Goal: Navigation & Orientation: Find specific page/section

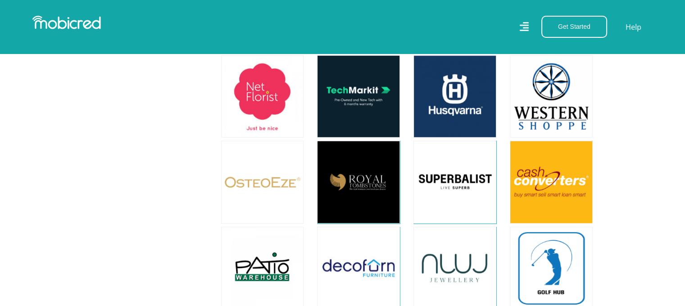
scroll to position [2613, 0]
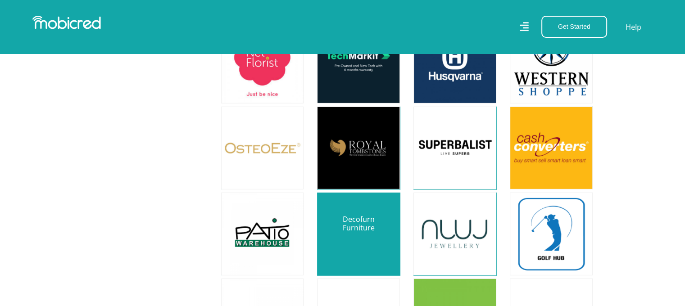
click at [367, 212] on link at bounding box center [358, 233] width 97 height 97
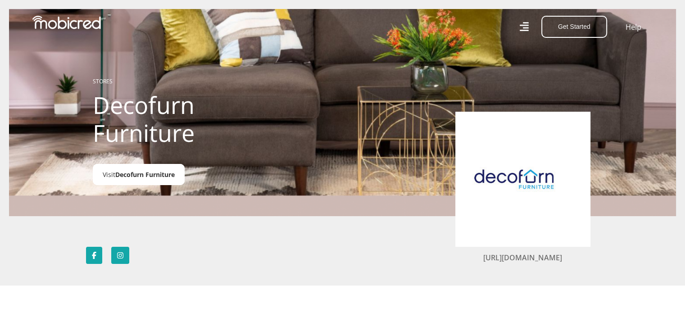
click at [143, 175] on span "Decofurn Furniture" at bounding box center [144, 174] width 59 height 9
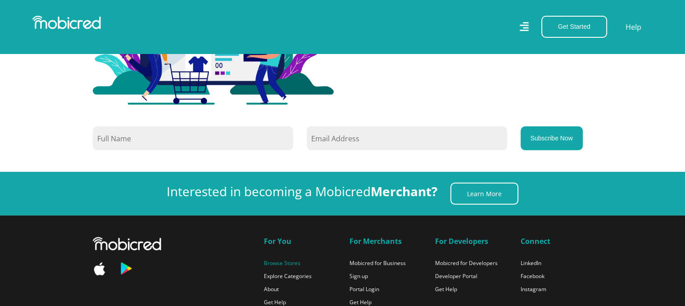
scroll to position [6113, 0]
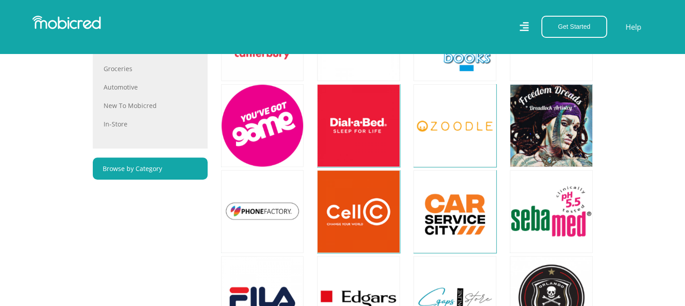
scroll to position [578, 0]
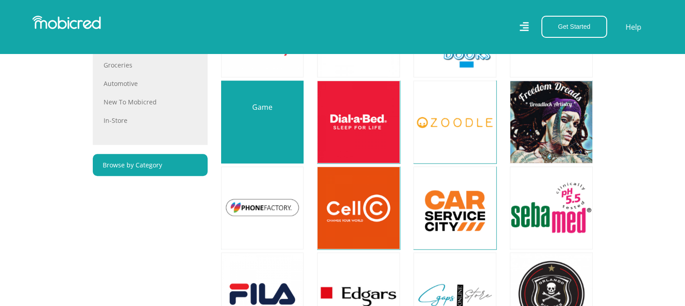
click at [262, 111] on link at bounding box center [262, 121] width 97 height 97
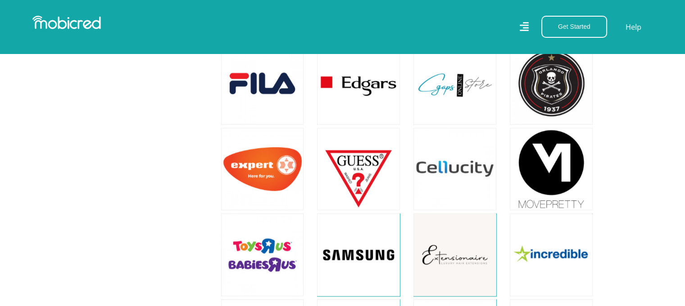
scroll to position [791, 0]
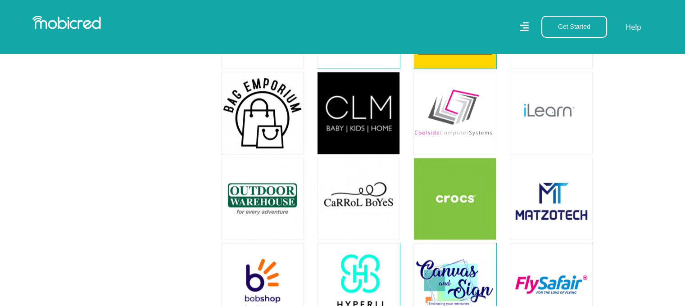
scroll to position [1449, 0]
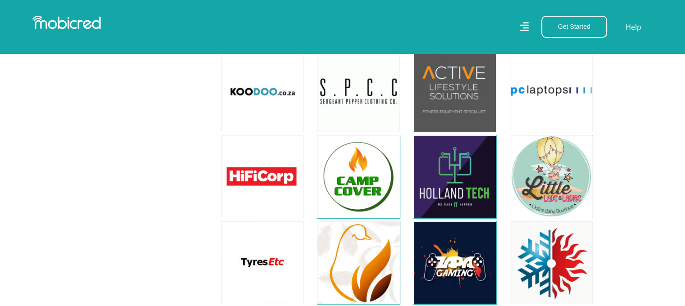
scroll to position [2932, 0]
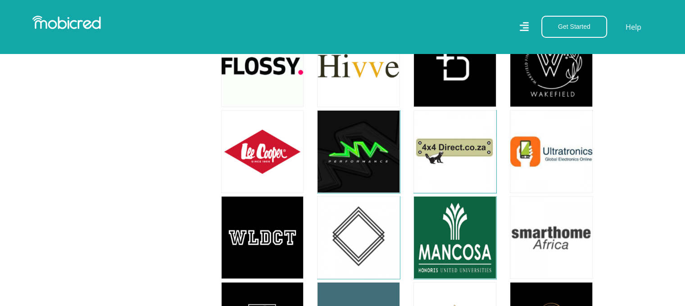
scroll to position [6134, 0]
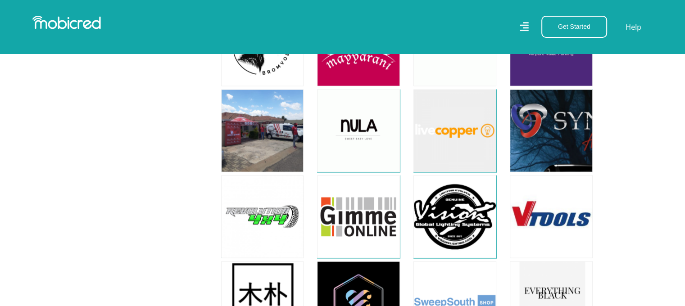
scroll to position [8824, 0]
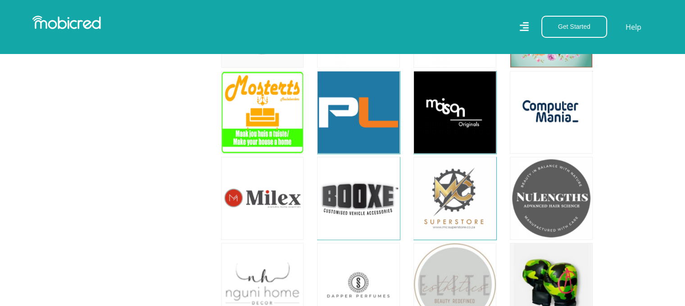
scroll to position [9199, 0]
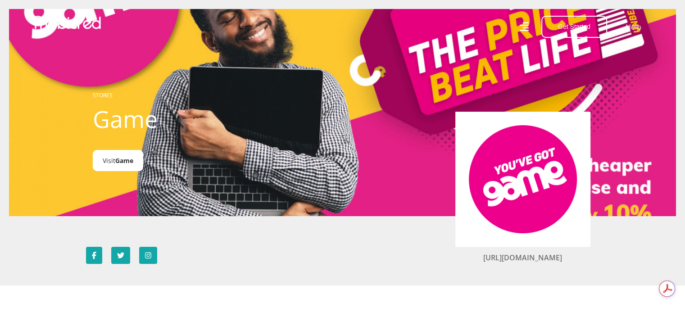
click at [113, 161] on link "Visit Game" at bounding box center [118, 160] width 50 height 21
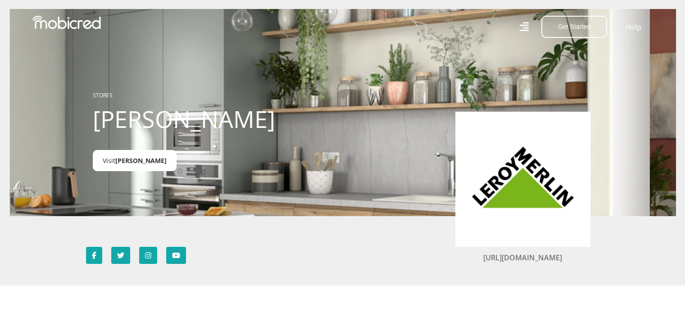
click at [134, 165] on span "[PERSON_NAME]" at bounding box center [140, 160] width 51 height 9
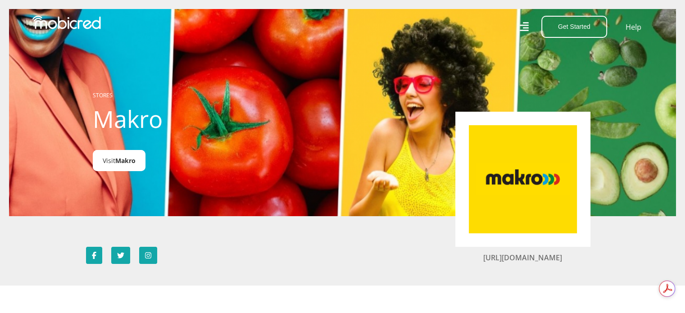
click at [126, 166] on link "Visit Makro" at bounding box center [119, 160] width 53 height 21
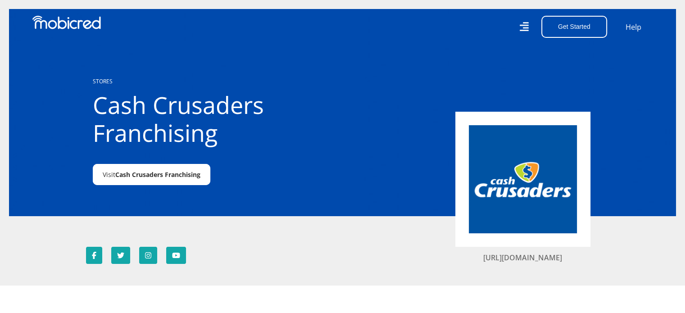
click at [171, 172] on span "Cash Crusaders Franchising" at bounding box center [157, 174] width 85 height 9
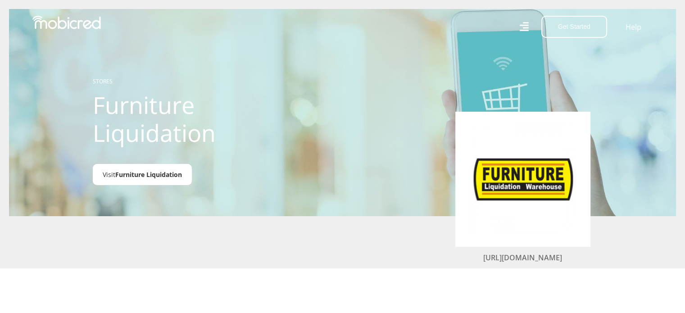
click at [154, 167] on link "Visit Furniture Liquidation" at bounding box center [142, 174] width 99 height 21
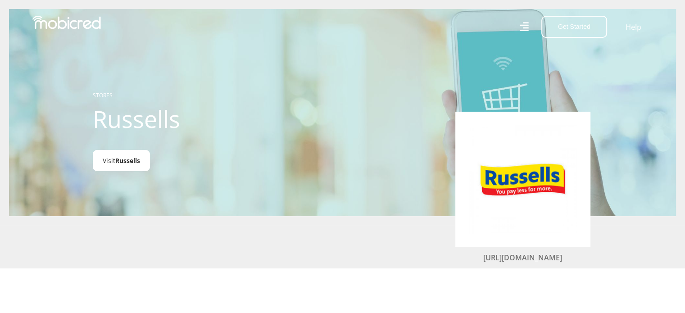
click at [117, 158] on span "Russells" at bounding box center [127, 160] width 25 height 9
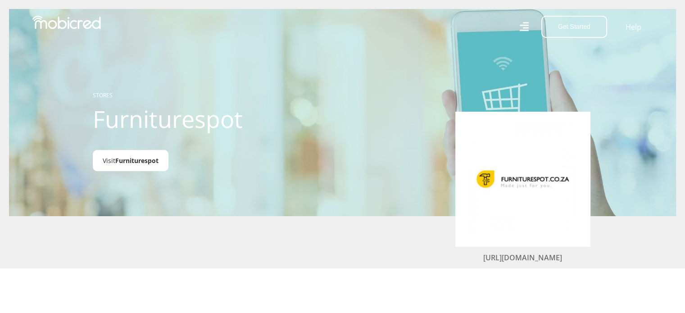
click at [153, 152] on link "Visit Furniturespot" at bounding box center [131, 160] width 76 height 21
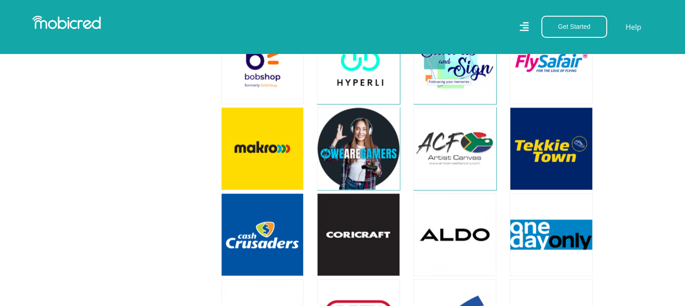
scroll to position [1197, 0]
